Goal: Information Seeking & Learning: Learn about a topic

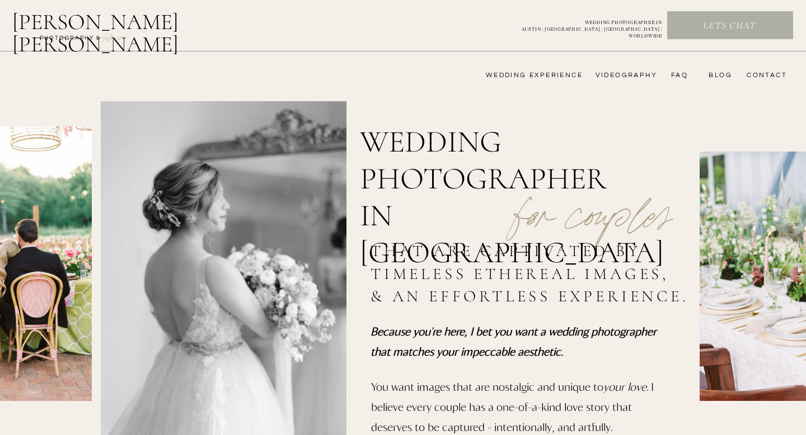
click at [115, 25] on h2 "[PERSON_NAME] [PERSON_NAME]" at bounding box center [124, 24] width 224 height 27
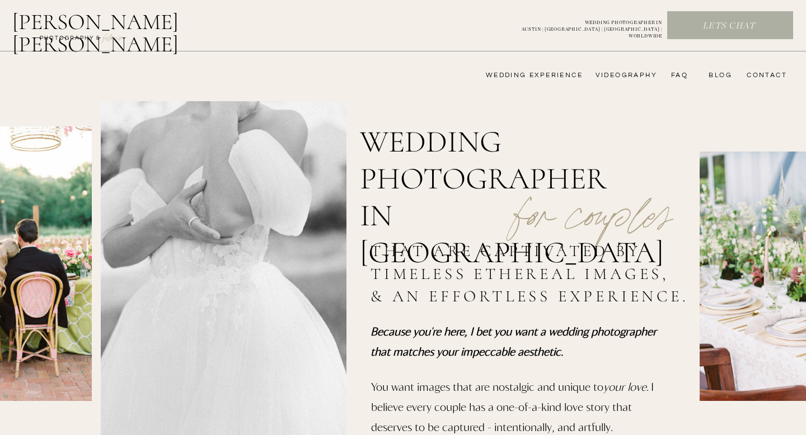
click at [552, 78] on nav "wedding experience" at bounding box center [526, 75] width 113 height 9
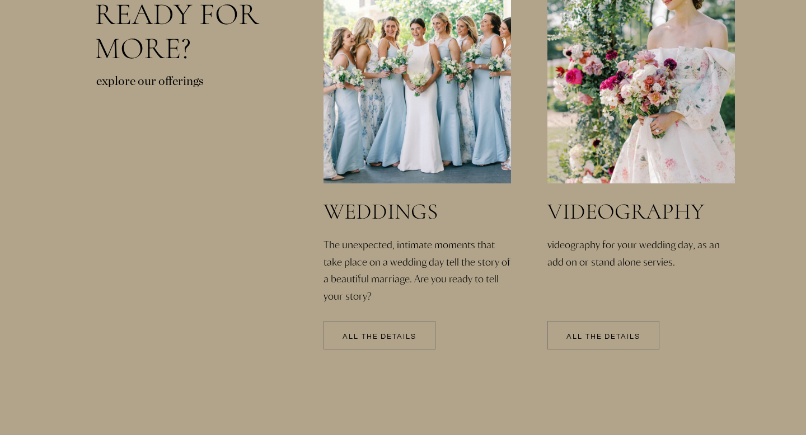
scroll to position [2383, 0]
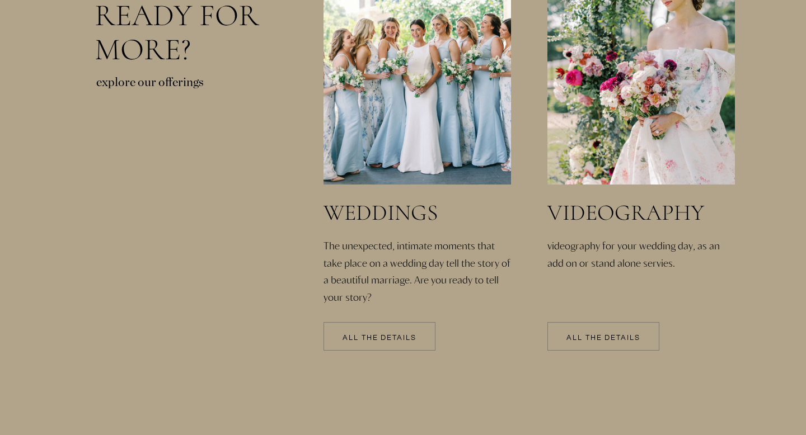
click at [385, 335] on p "All the details" at bounding box center [380, 339] width 112 height 8
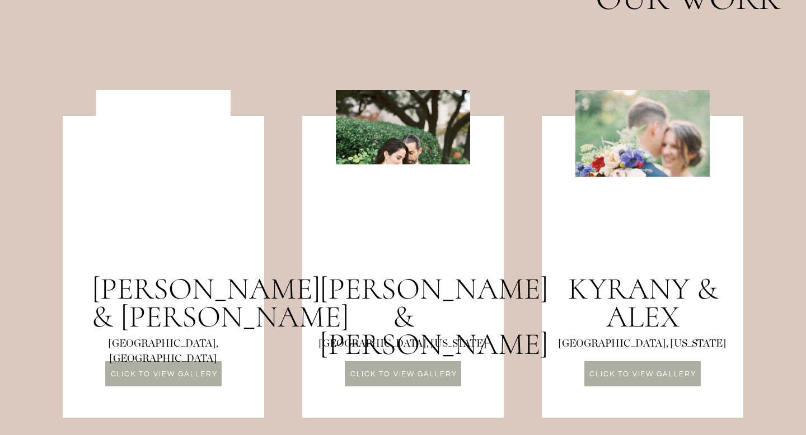
scroll to position [1002, 0]
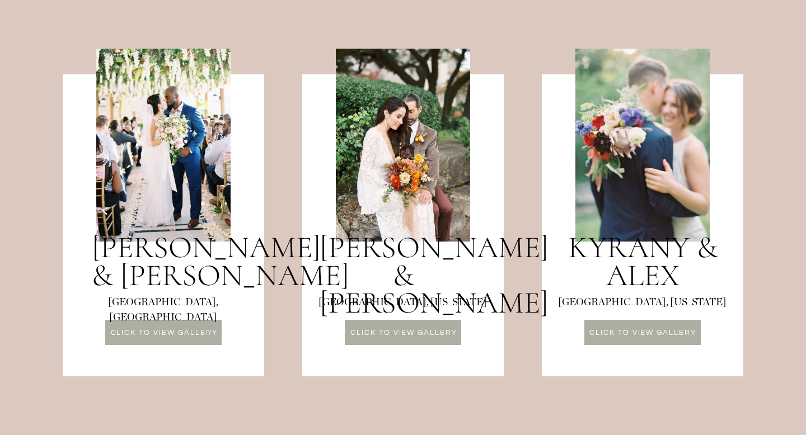
drag, startPoint x: 453, startPoint y: 260, endPoint x: 324, endPoint y: 337, distance: 150.3
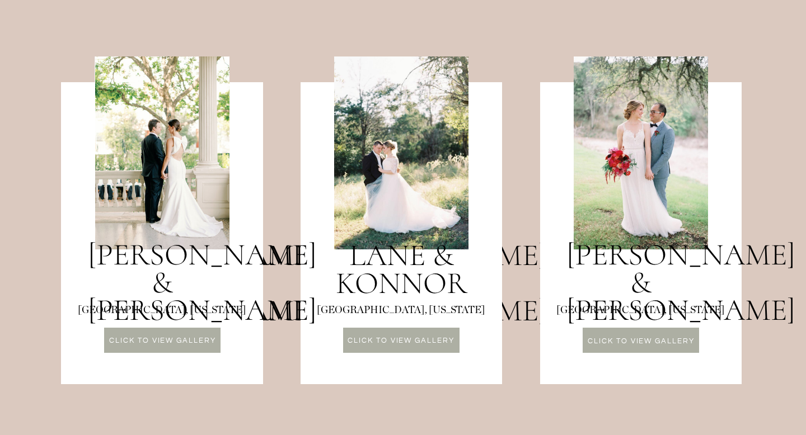
scroll to position [1399, 0]
click at [180, 350] on div at bounding box center [162, 339] width 116 height 25
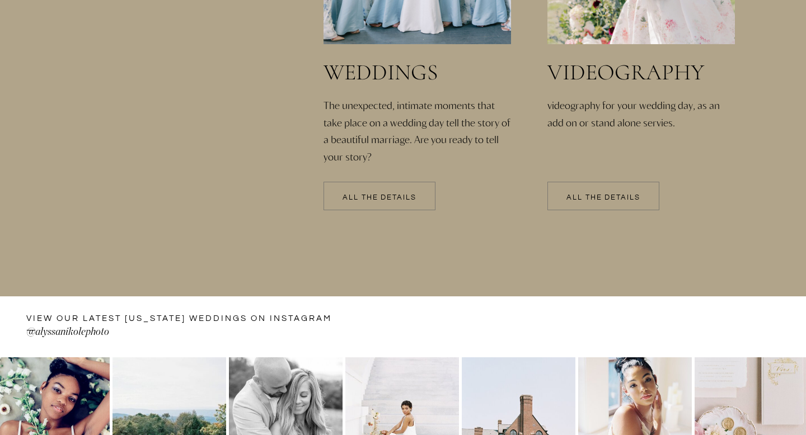
scroll to position [2411, 0]
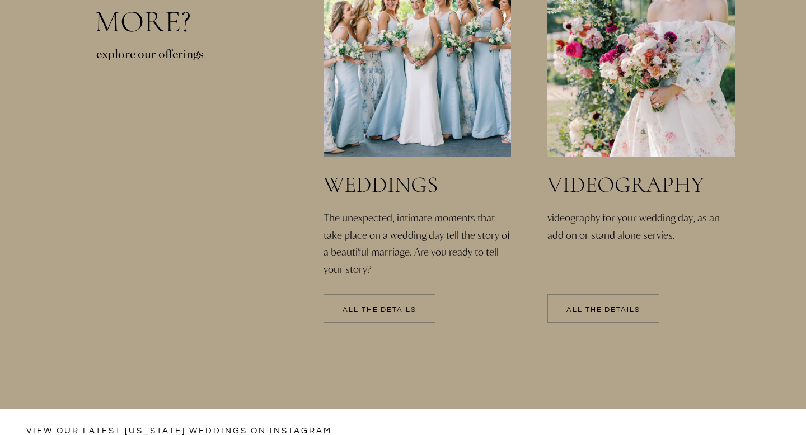
click at [377, 318] on div at bounding box center [380, 308] width 112 height 29
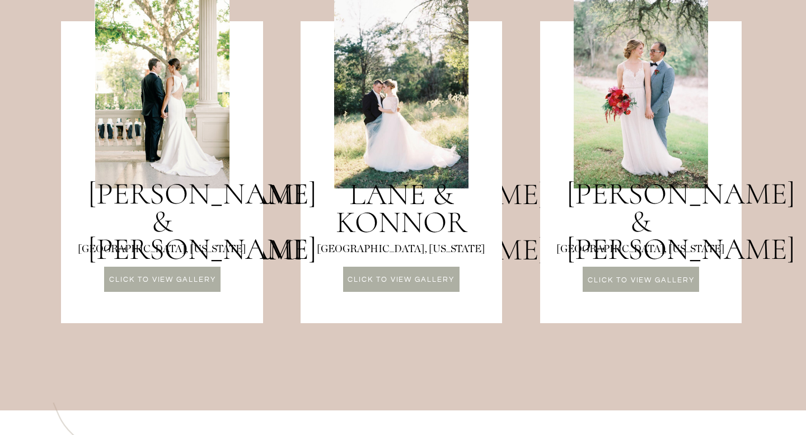
scroll to position [1459, 0]
click at [410, 264] on div at bounding box center [402, 173] width 202 height 302
click at [408, 279] on p "CLICK TO VIEW GALLERY" at bounding box center [401, 282] width 116 height 10
